Goal: Task Accomplishment & Management: Use online tool/utility

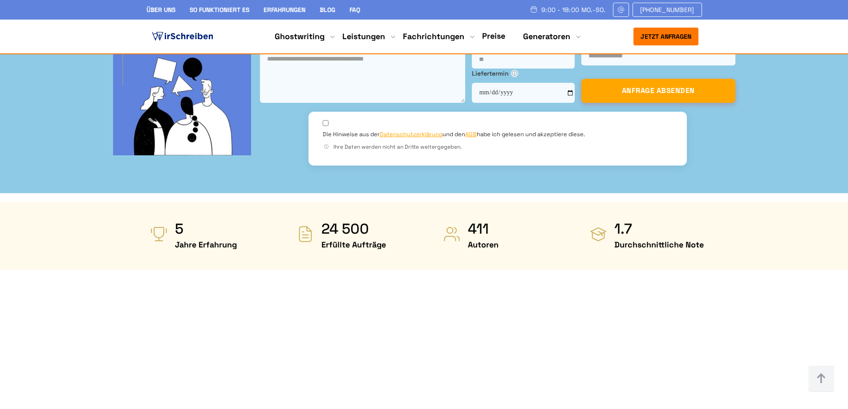
scroll to position [490, 0]
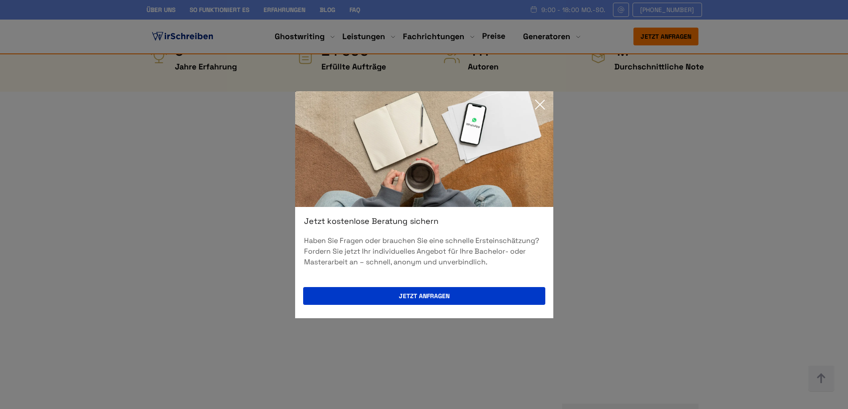
click at [537, 105] on icon at bounding box center [540, 105] width 18 height 18
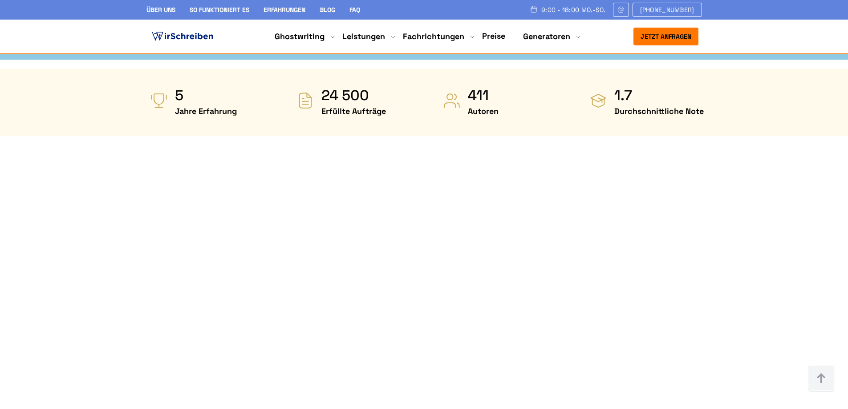
scroll to position [623, 0]
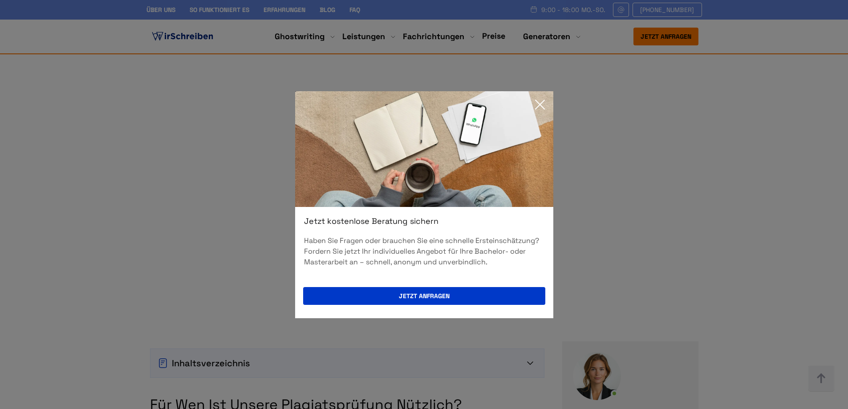
click at [537, 102] on icon at bounding box center [540, 104] width 9 height 9
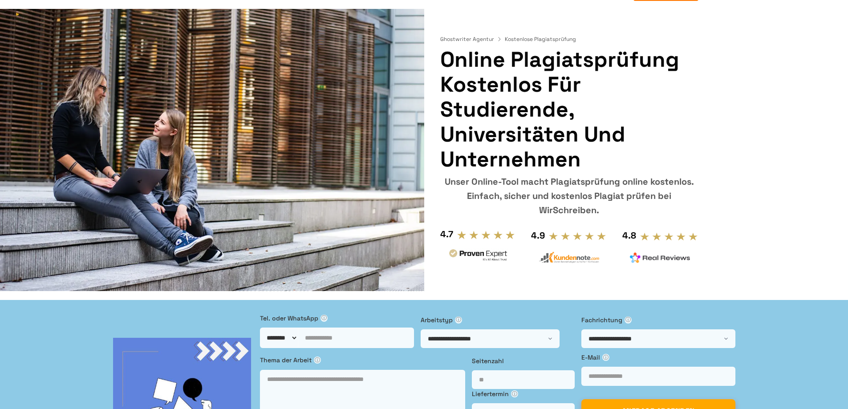
scroll to position [0, 0]
